Goal: Find specific page/section: Find specific page/section

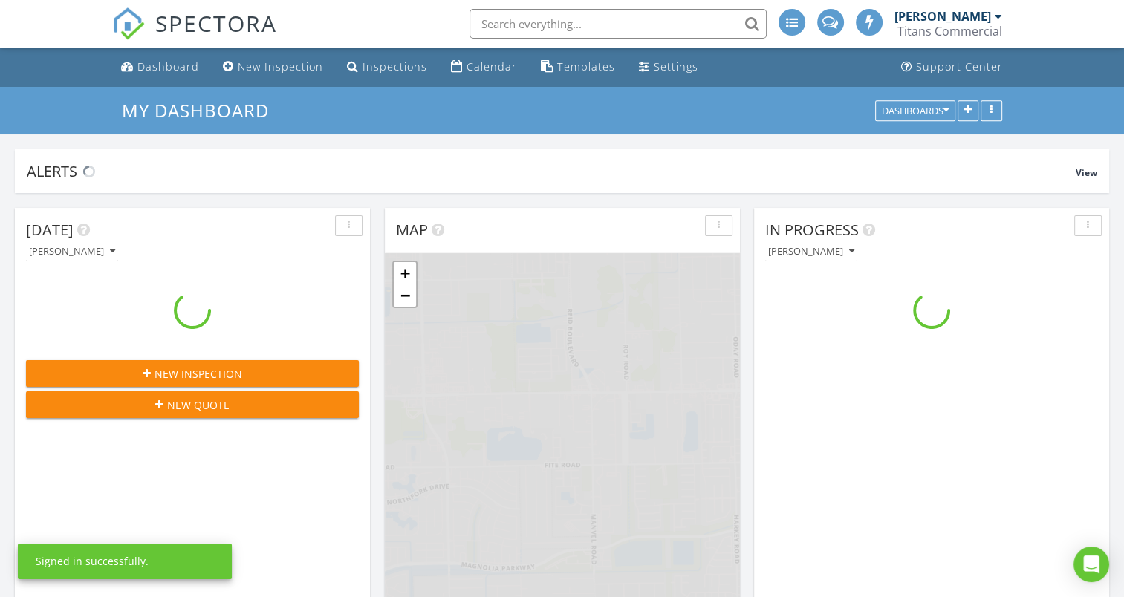
scroll to position [1375, 1147]
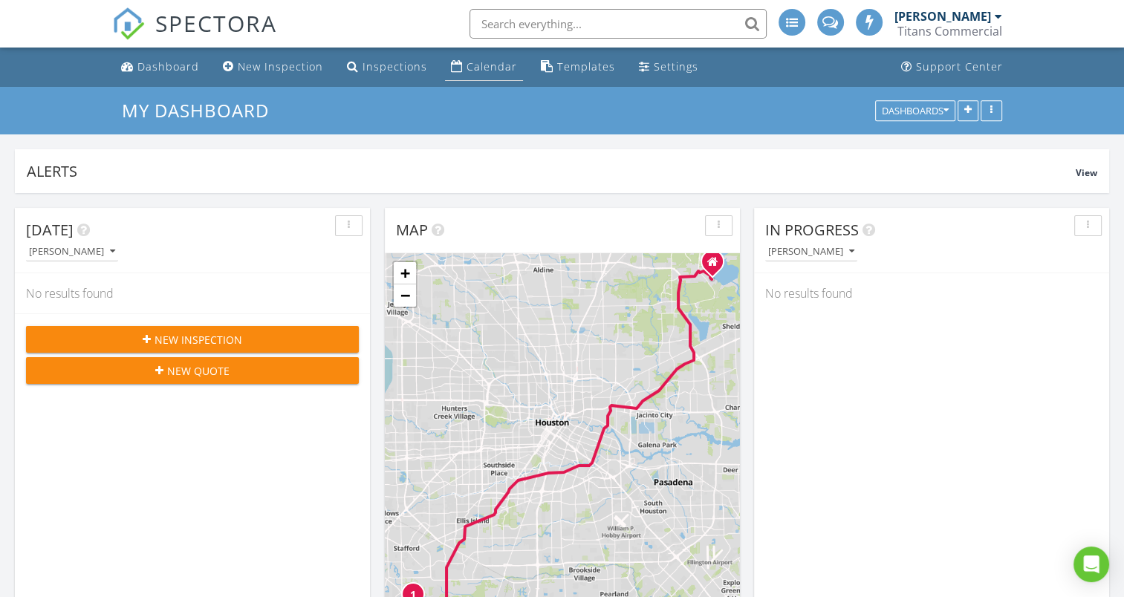
click at [493, 71] on div "Calendar" at bounding box center [492, 66] width 51 height 14
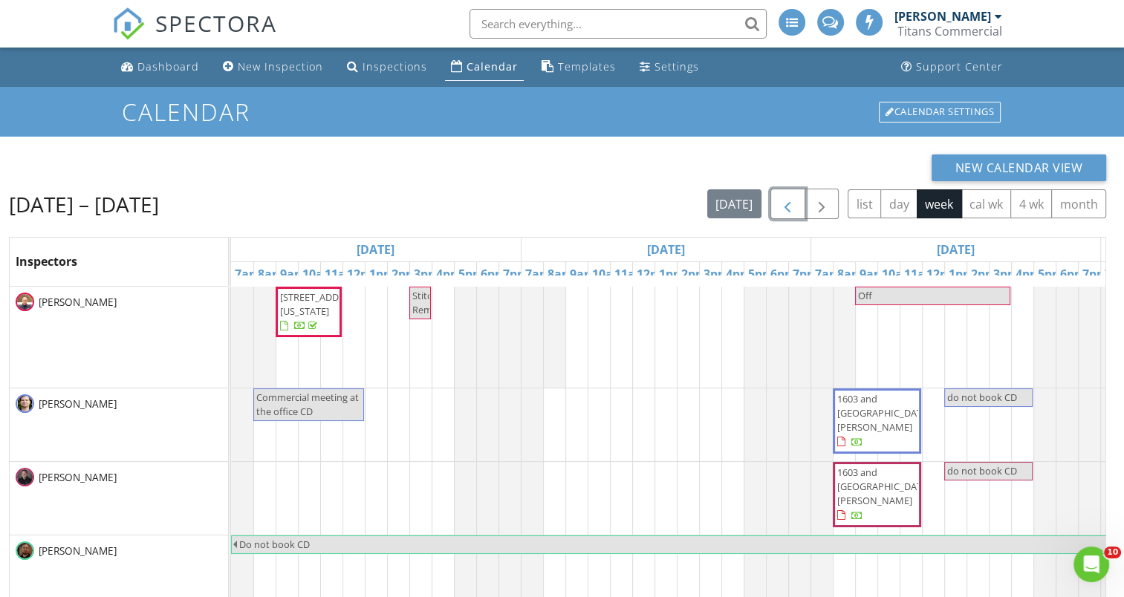
click at [788, 209] on span "button" at bounding box center [788, 204] width 18 height 18
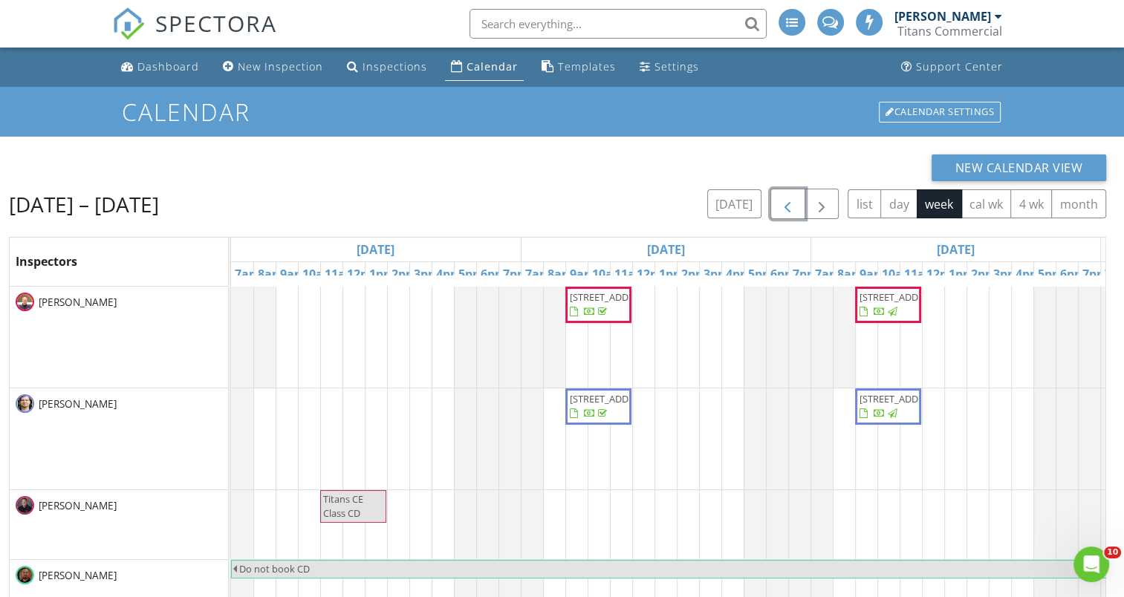
click at [609, 419] on span "[STREET_ADDRESS]" at bounding box center [598, 406] width 60 height 29
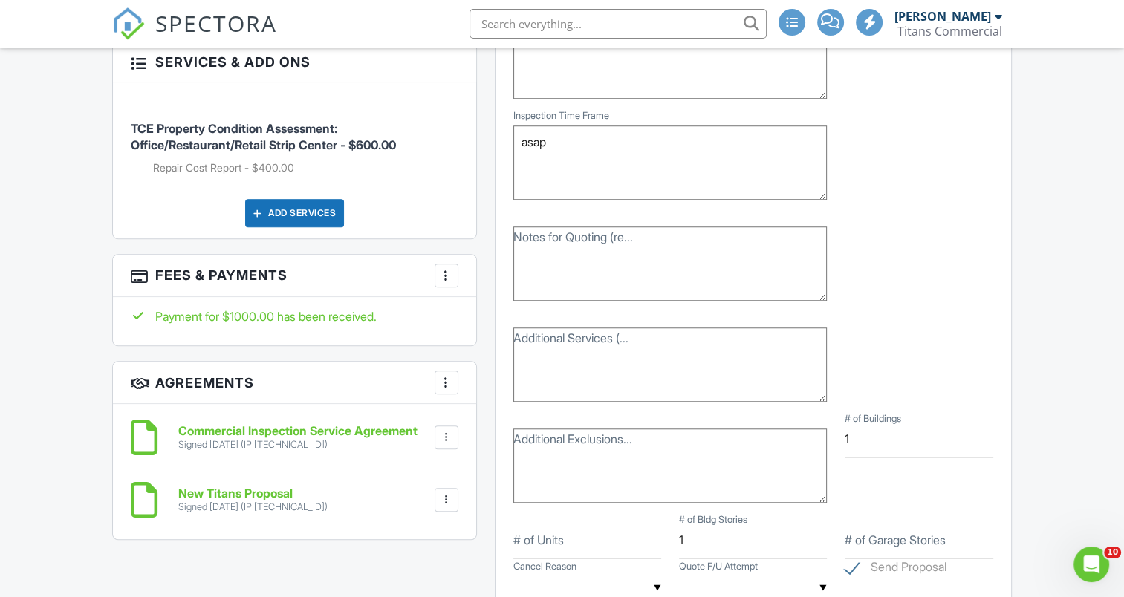
click at [280, 487] on h6 "New Titans Proposal" at bounding box center [252, 493] width 149 height 13
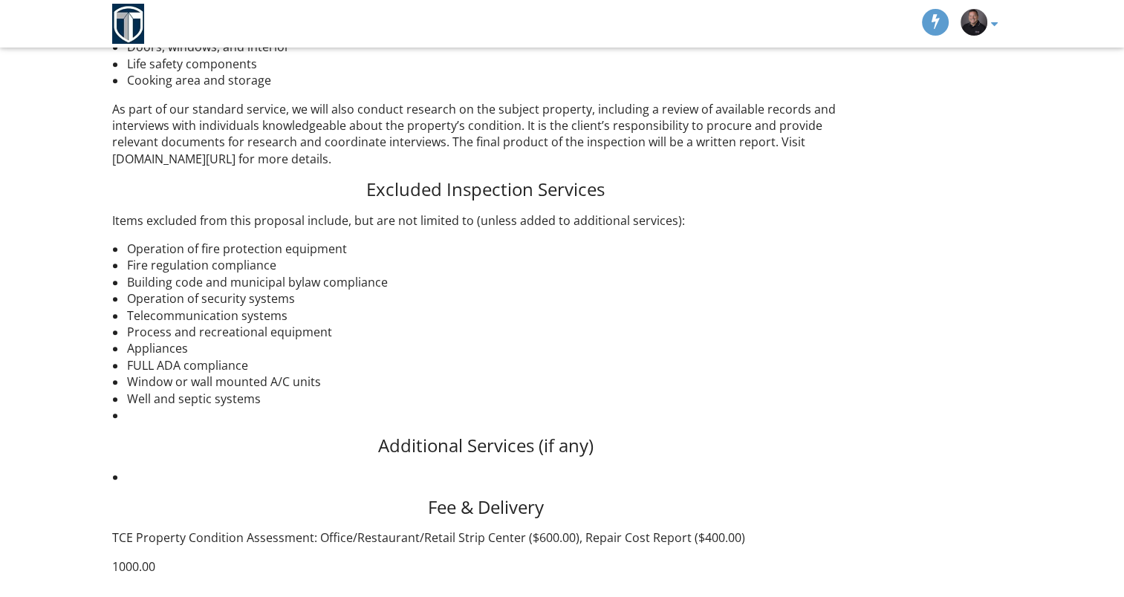
scroll to position [817, 0]
